Goal: Find specific page/section: Find specific page/section

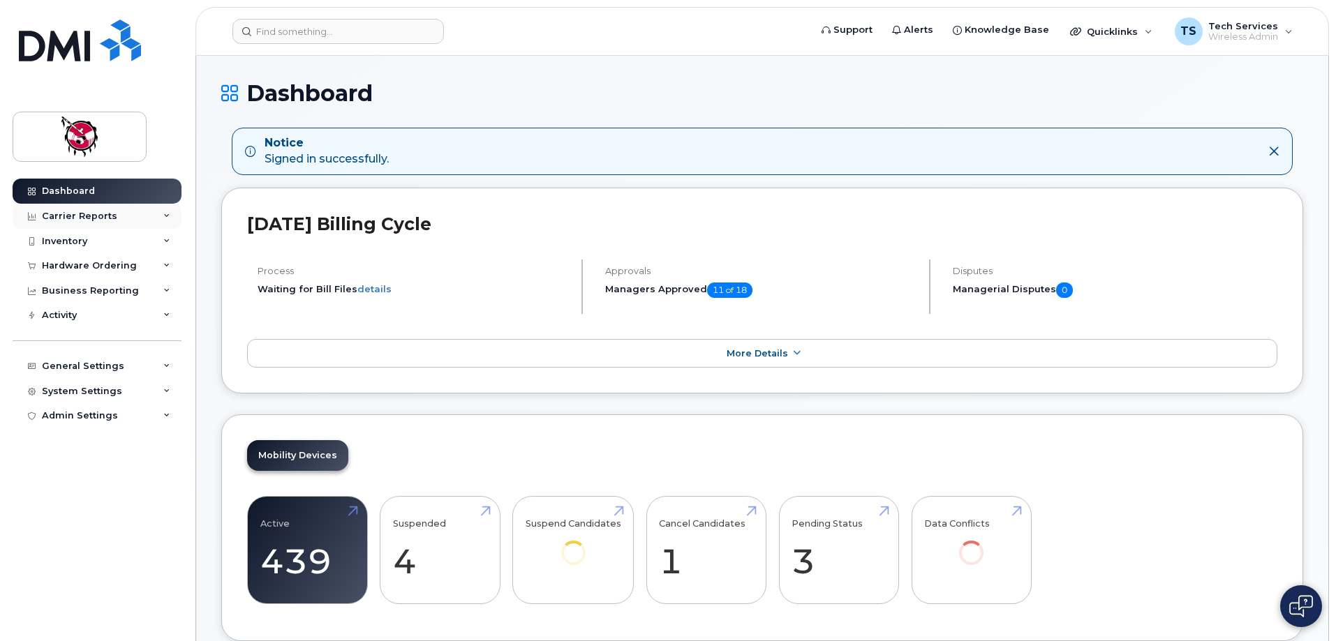
click at [68, 217] on div "Carrier Reports" at bounding box center [79, 216] width 75 height 11
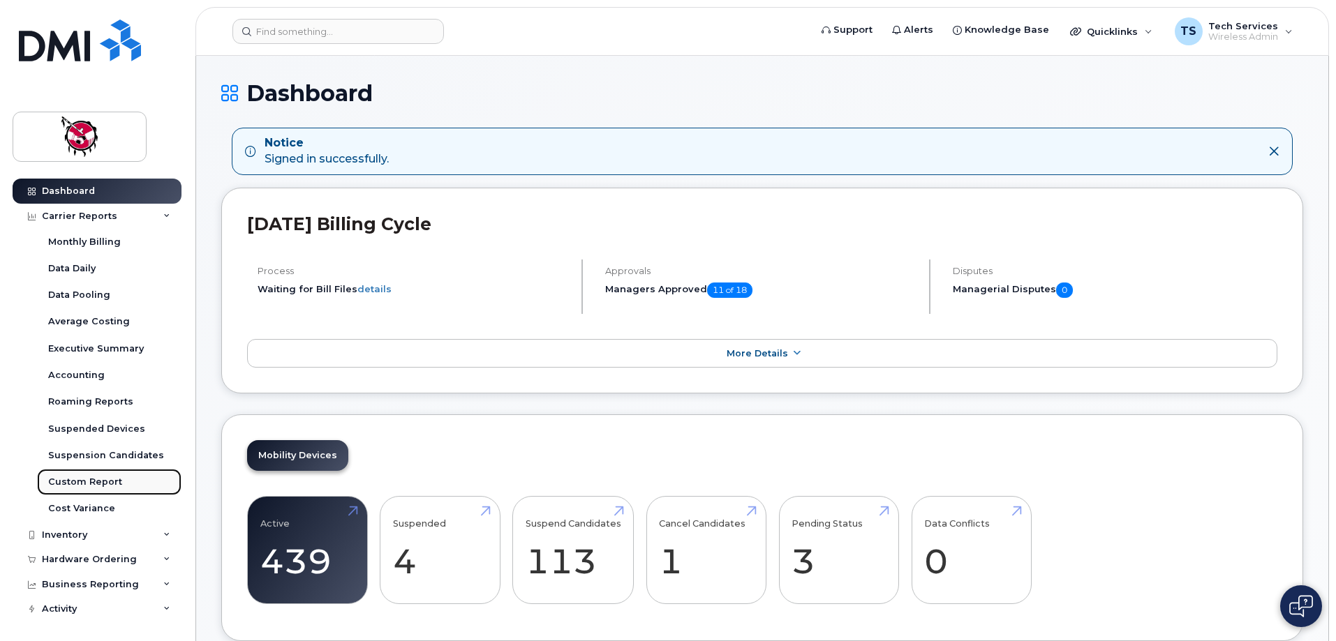
click at [87, 480] on div "Custom Report" at bounding box center [85, 482] width 74 height 13
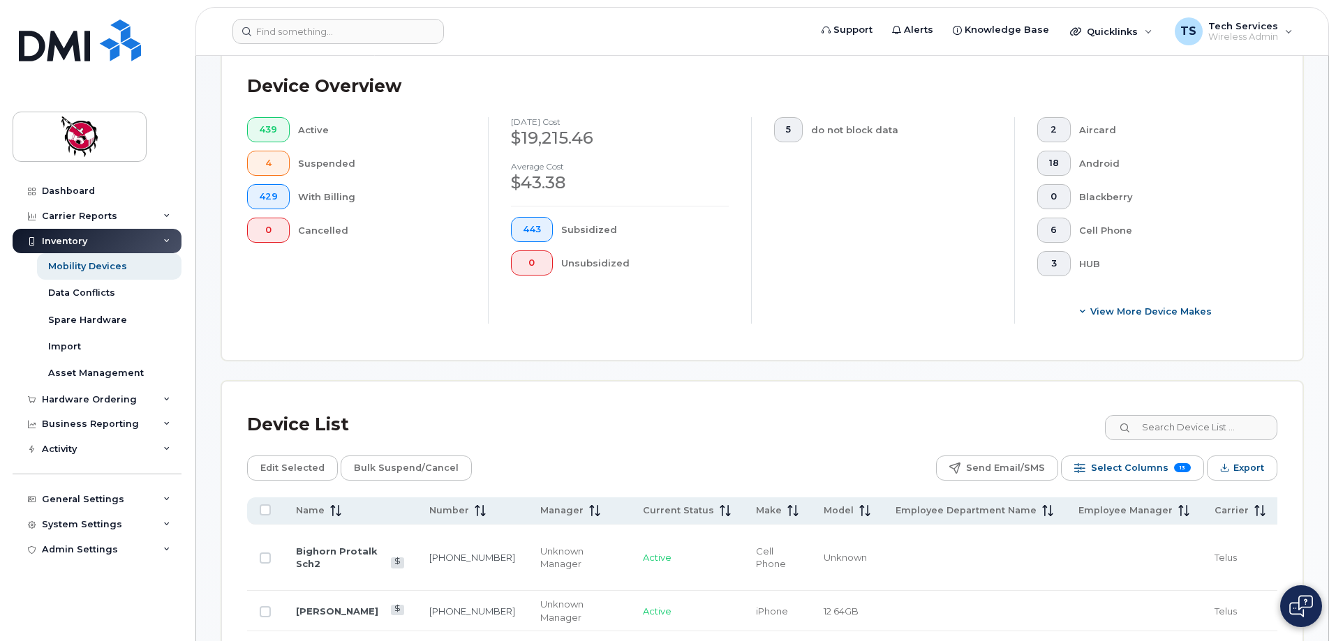
scroll to position [349, 0]
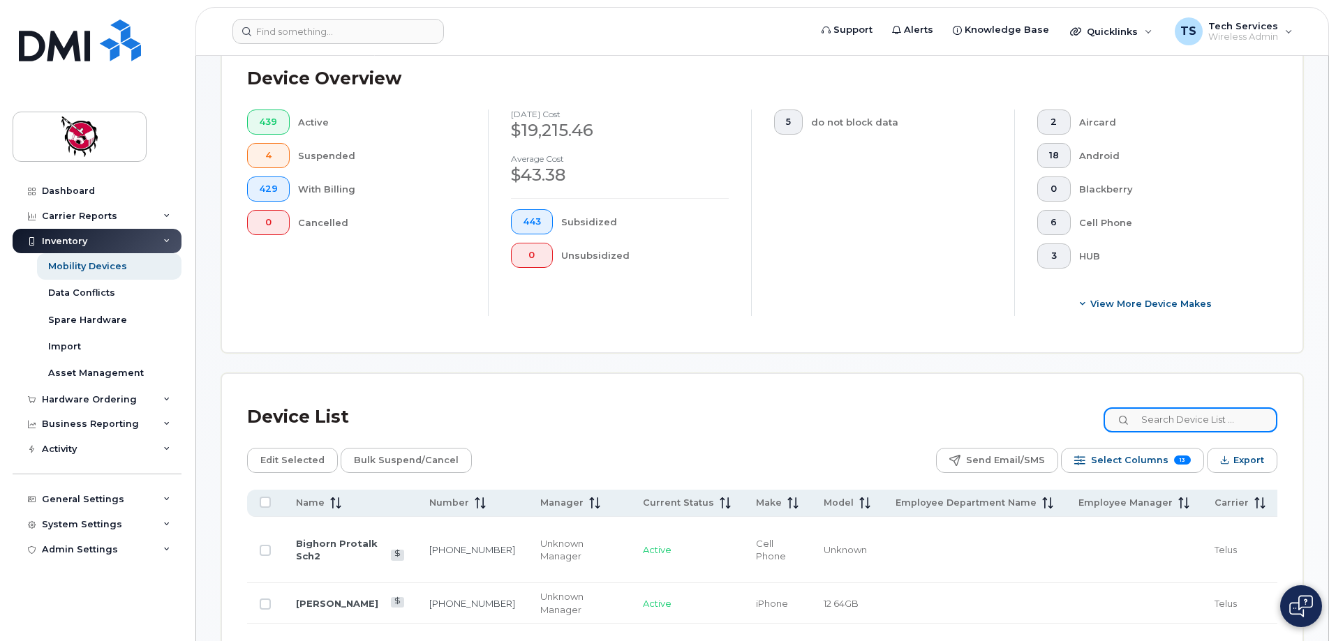
click at [1190, 408] on input at bounding box center [1191, 420] width 174 height 25
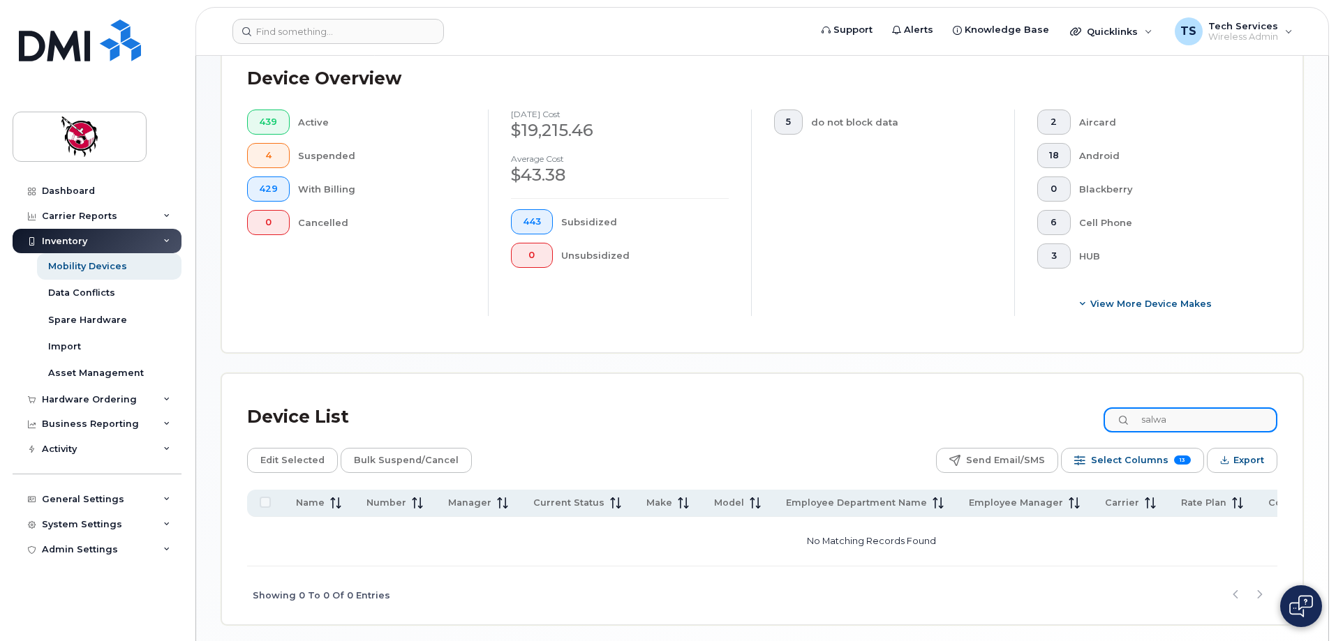
drag, startPoint x: 1203, startPoint y: 410, endPoint x: 1055, endPoint y: 410, distance: 148.0
click at [1055, 410] on div "Device List salwa" at bounding box center [762, 417] width 1030 height 36
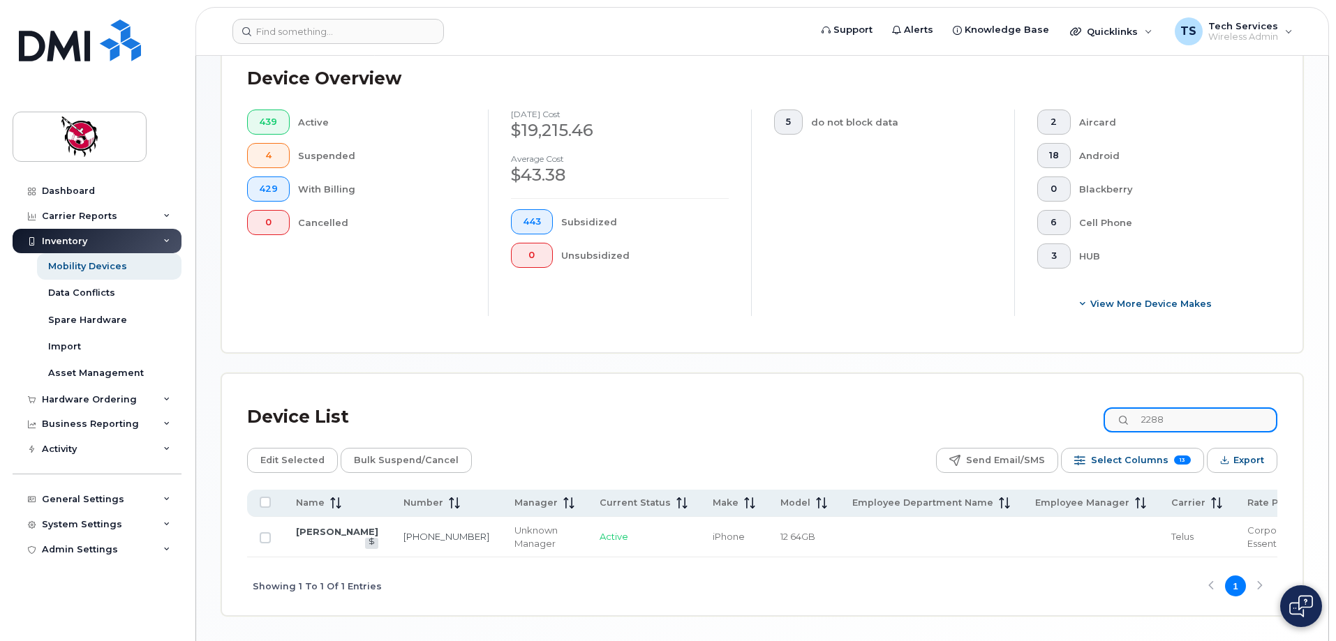
drag, startPoint x: 1064, startPoint y: 401, endPoint x: 1050, endPoint y: 399, distance: 13.3
click at [1050, 399] on div "Device List 2288" at bounding box center [762, 417] width 1030 height 36
drag, startPoint x: 1221, startPoint y: 408, endPoint x: 952, endPoint y: 404, distance: 268.7
click at [952, 404] on div "Device List [PERSON_NAME]" at bounding box center [762, 417] width 1030 height 36
click at [312, 528] on link "[PERSON_NAME]" at bounding box center [337, 531] width 82 height 11
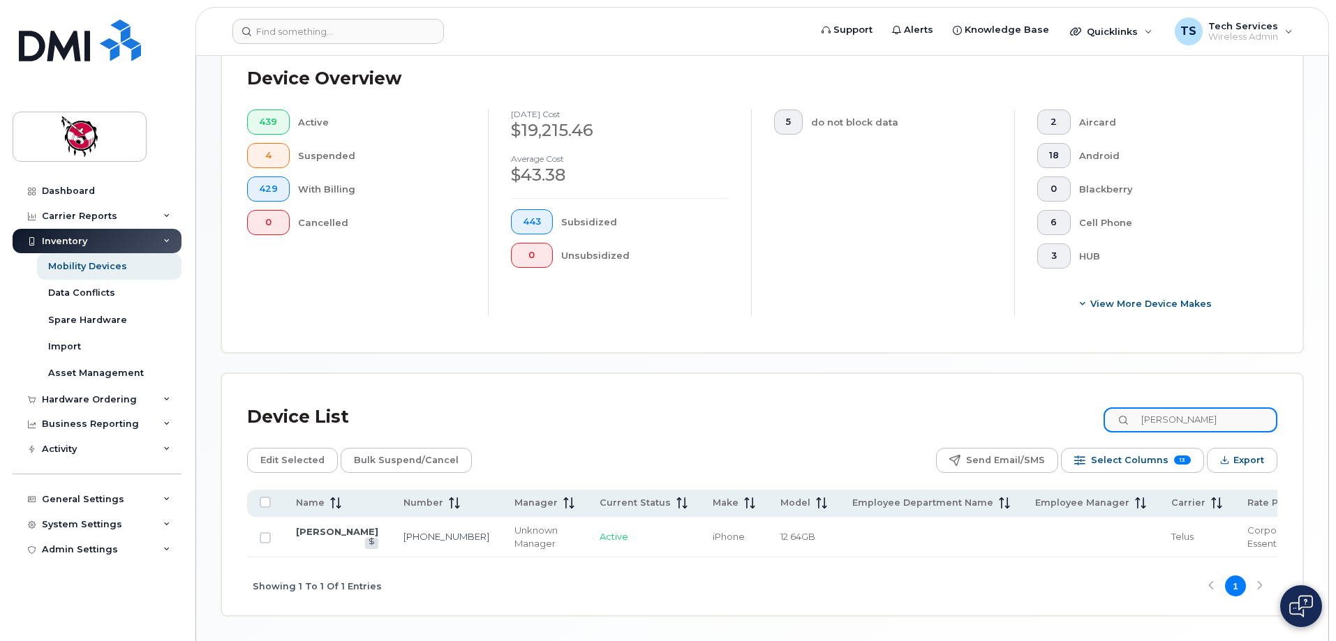
drag, startPoint x: 1174, startPoint y: 406, endPoint x: 1076, endPoint y: 403, distance: 98.4
click at [1076, 403] on div "Device List [PERSON_NAME]" at bounding box center [762, 417] width 1030 height 36
type input "[PERSON_NAME]"
click at [403, 533] on link "[PHONE_NUMBER]" at bounding box center [446, 536] width 86 height 11
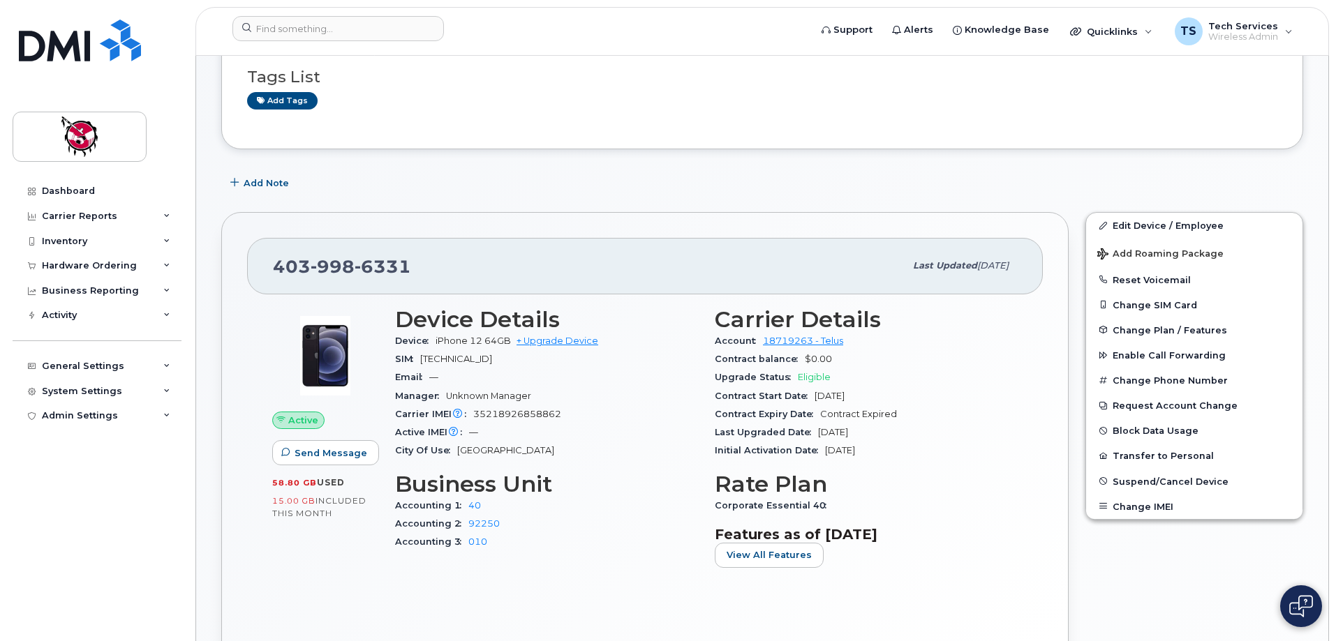
scroll to position [140, 0]
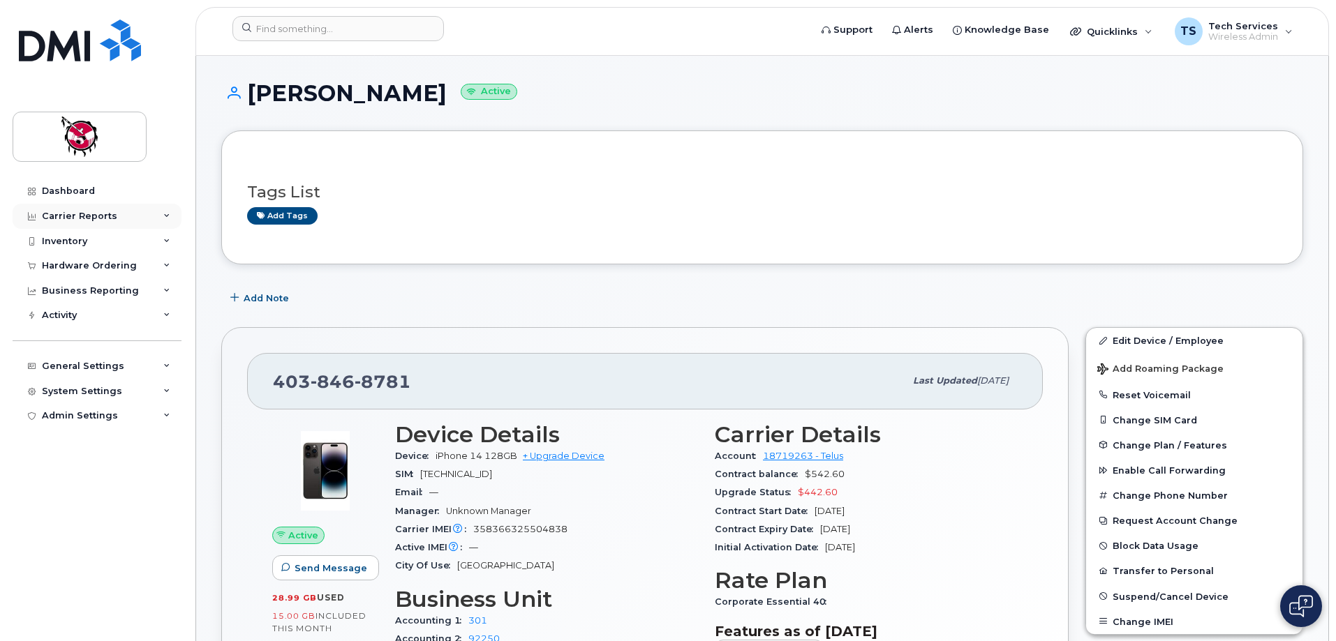
click at [96, 216] on div "Carrier Reports" at bounding box center [79, 216] width 75 height 11
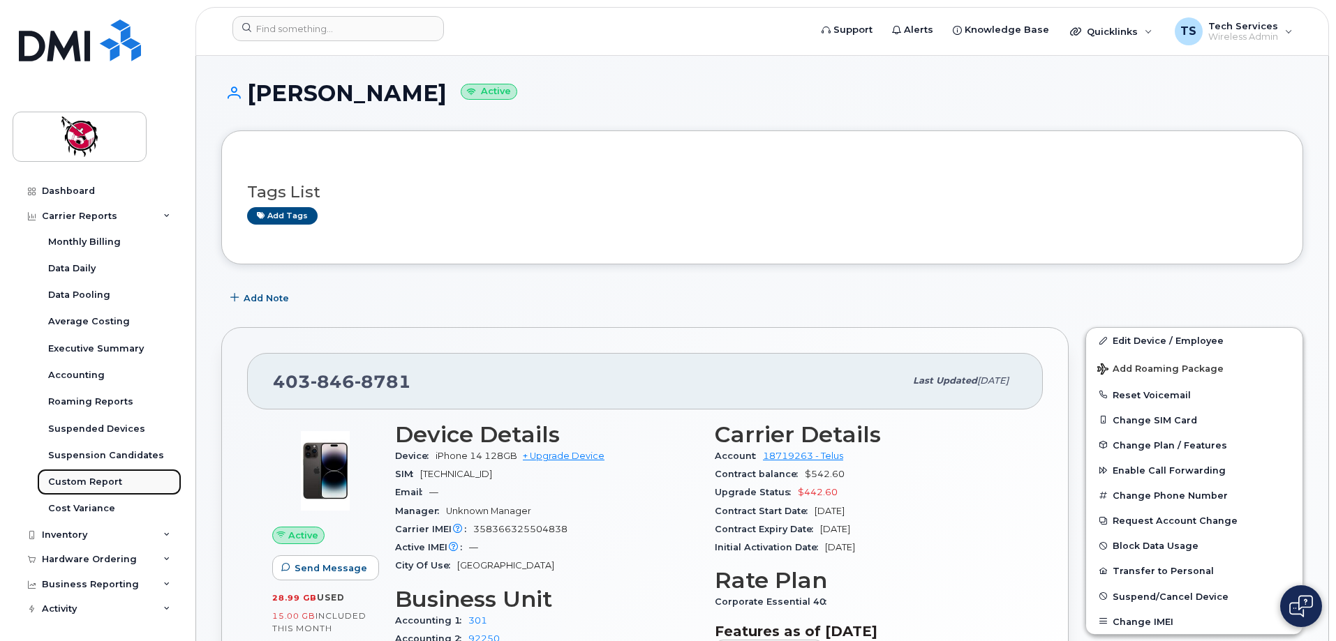
click at [93, 478] on div "Custom Report" at bounding box center [85, 482] width 74 height 13
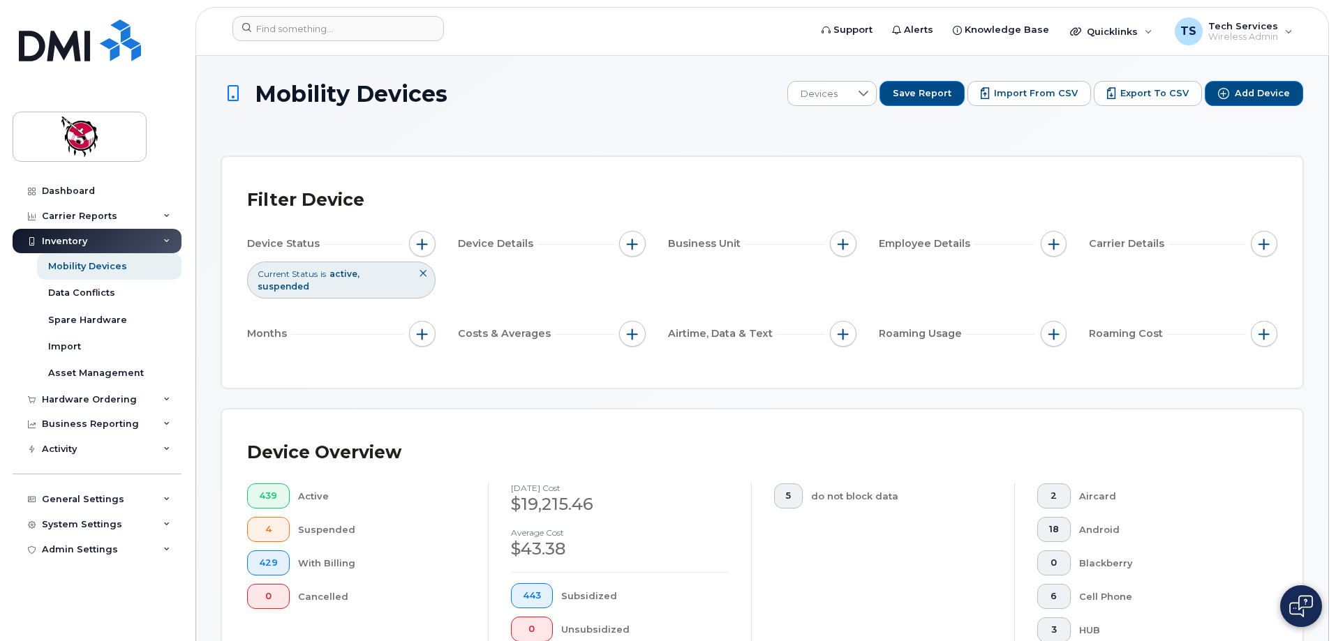
scroll to position [279, 0]
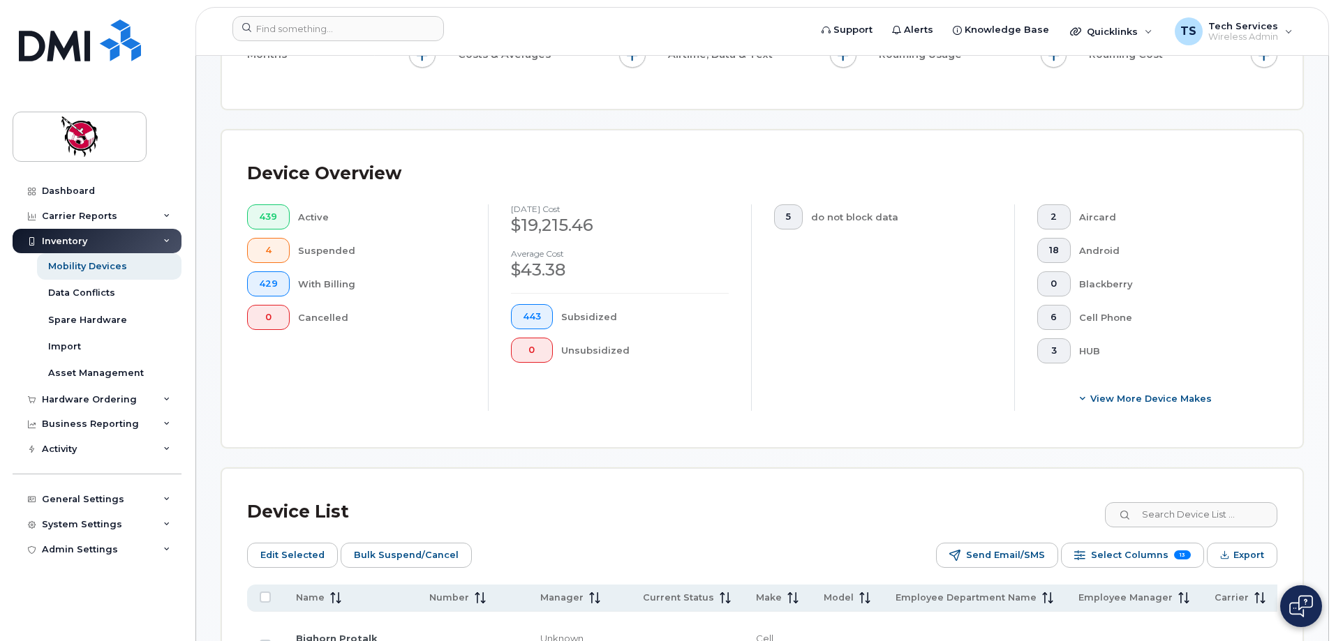
click at [1199, 494] on div "Device List" at bounding box center [762, 512] width 1030 height 36
click at [1198, 503] on input at bounding box center [1191, 515] width 174 height 25
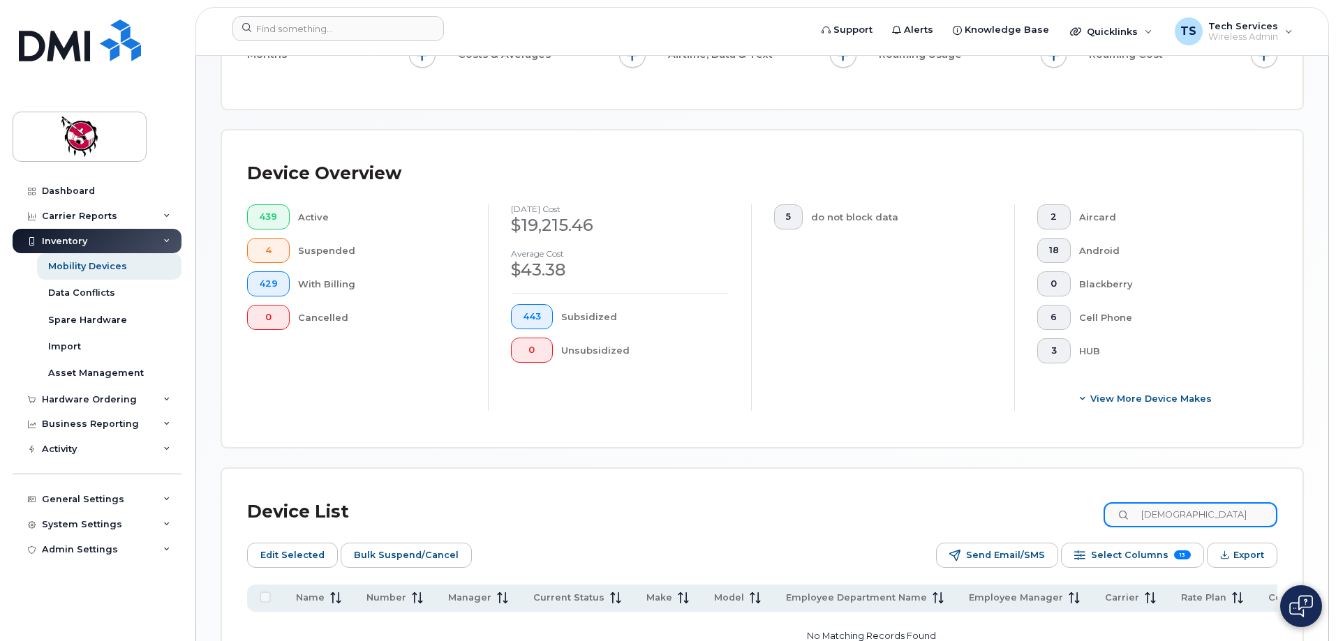
drag, startPoint x: 1198, startPoint y: 501, endPoint x: 1103, endPoint y: 510, distance: 95.4
click at [1104, 510] on div "Device List kristen" at bounding box center [762, 512] width 1030 height 36
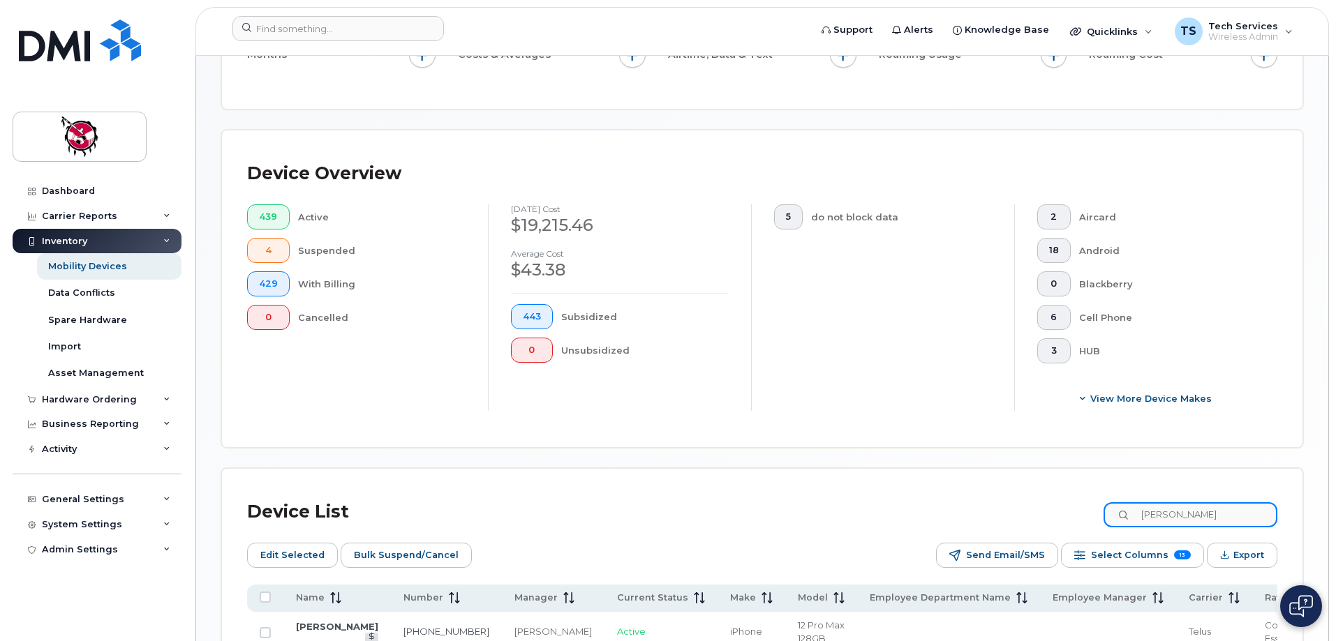
drag, startPoint x: 1205, startPoint y: 502, endPoint x: 1069, endPoint y: 498, distance: 136.8
click at [1069, 498] on div "Device List wanita" at bounding box center [762, 512] width 1030 height 36
type input "4886"
